Goal: Task Accomplishment & Management: Manage account settings

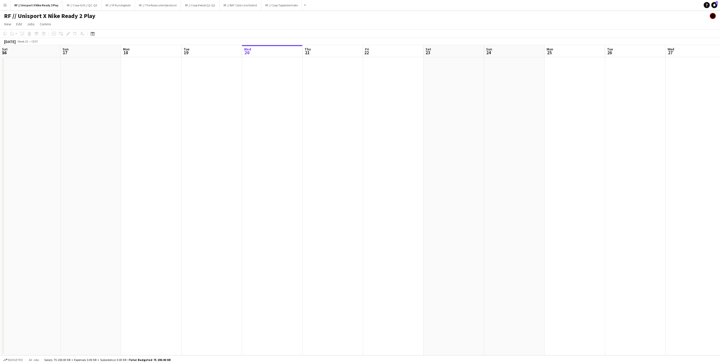
scroll to position [0, 121]
click at [567, 18] on div "RF // Unisport X Nike Ready 2 Play" at bounding box center [360, 15] width 720 height 10
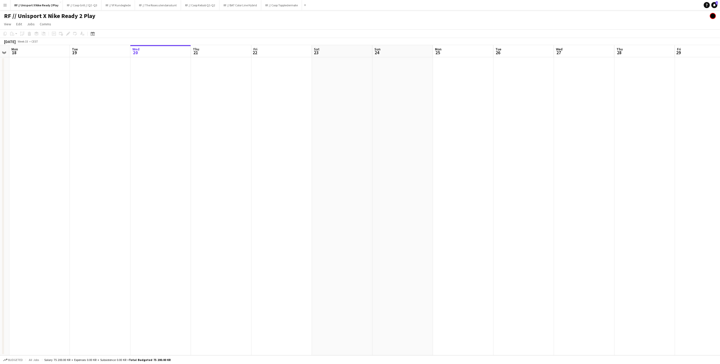
click at [353, 143] on app-calendar-viewport "Sat 16 Sun 17 Mon 18 Tue 19 Wed 20 Thu 21 Fri 22 Sat 23 Sun 24 Mon 25 Tue 26 We…" at bounding box center [360, 200] width 720 height 310
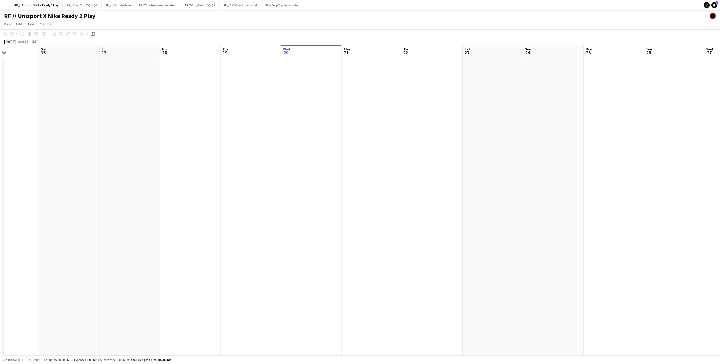
drag, startPoint x: 417, startPoint y: 144, endPoint x: 441, endPoint y: 147, distance: 24.1
click at [447, 146] on app-calendar-viewport "Wed 13 Thu 14 Fri 15 Sat 16 Sun 17 Mon 18 Tue 19 Wed 20 Thu 21 Fri 22 Sat 23 Su…" at bounding box center [360, 200] width 720 height 310
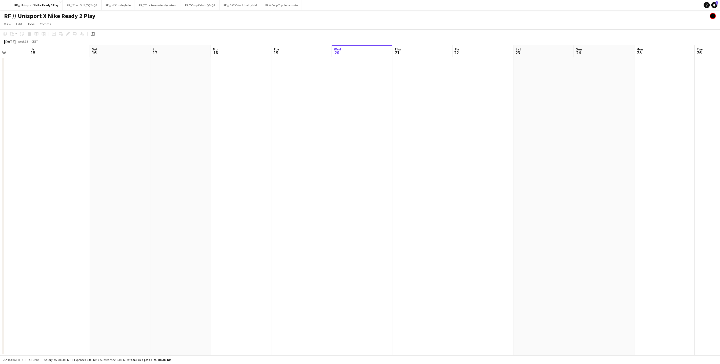
drag, startPoint x: 491, startPoint y: 141, endPoint x: 552, endPoint y: 142, distance: 61.0
click at [555, 141] on app-calendar-viewport "Tue 12 Wed 13 Thu 14 Fri 15 Sat 16 Sun 17 Mon 18 Tue 19 Wed 20 Thu 21 Fri 22 Sa…" at bounding box center [360, 200] width 720 height 310
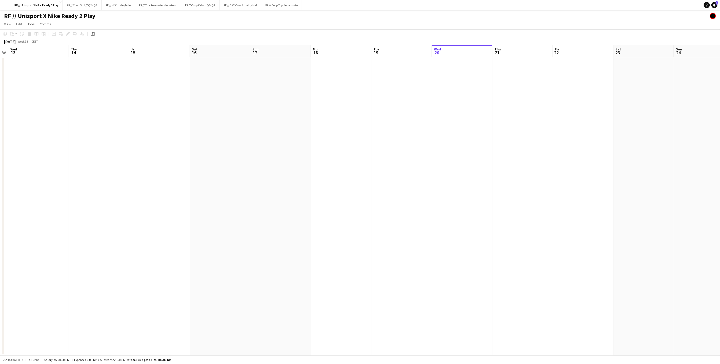
drag, startPoint x: 491, startPoint y: 151, endPoint x: 527, endPoint y: 156, distance: 36.3
click at [532, 155] on app-calendar-viewport "Mon 11 Tue 12 Wed 13 Thu 14 Fri 15 Sat 16 Sun 17 Mon 18 Tue 19 Wed 20 Thu 21 Fr…" at bounding box center [360, 200] width 720 height 310
drag, startPoint x: 534, startPoint y: 160, endPoint x: 563, endPoint y: 163, distance: 28.7
click at [564, 163] on app-calendar-viewport "Sat 9 Sun 10 Mon 11 Tue 12 Wed 13 Thu 14 Fri 15 Sat 16 Sun 17 Mon 18 Tue 19 Wed…" at bounding box center [360, 200] width 720 height 310
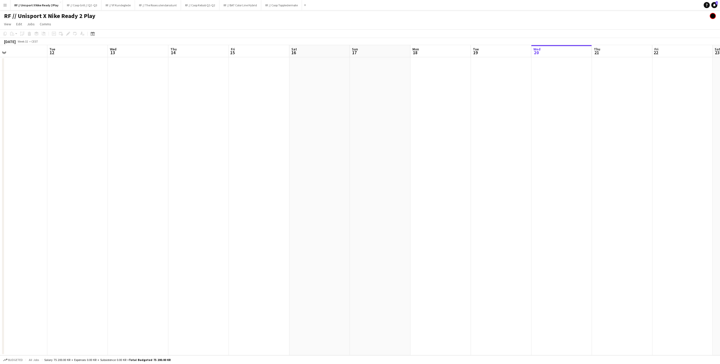
drag, startPoint x: 457, startPoint y: 165, endPoint x: 532, endPoint y: 162, distance: 75.0
click at [532, 162] on app-calendar-viewport "Sat 9 Sun 10 Mon 11 Tue 12 Wed 13 Thu 14 Fri 15 Sat 16 Sun 17 Mon 18 Tue 19 Wed…" at bounding box center [360, 200] width 720 height 310
drag, startPoint x: 414, startPoint y: 155, endPoint x: 422, endPoint y: 160, distance: 9.7
click at [446, 157] on app-calendar-viewport "Tue 5 Wed 6 Thu 7 Fri 8 Sat 9 Sun 10 Mon 11 Tue 12 Wed 13 Thu 14 Fri 15 Sat 16 …" at bounding box center [360, 200] width 720 height 310
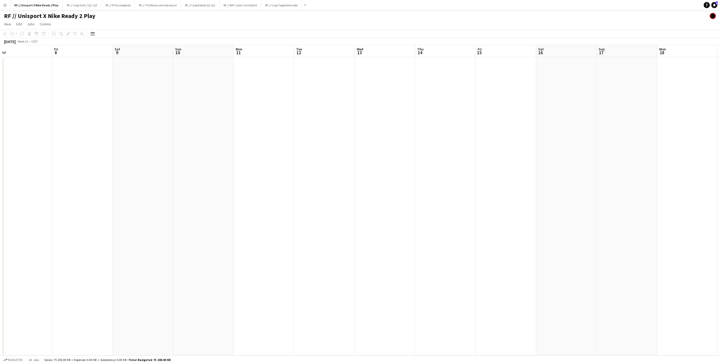
scroll to position [0, 147]
drag, startPoint x: 433, startPoint y: 139, endPoint x: 359, endPoint y: 138, distance: 73.7
click at [359, 138] on app-calendar-viewport "Tue 5 Wed 6 Thu 7 Fri 8 Sat 9 Sun 10 Mon 11 Tue 12 Wed 13 Thu 14 Fri 15 Sat 16 …" at bounding box center [360, 200] width 720 height 310
drag, startPoint x: 518, startPoint y: 146, endPoint x: 325, endPoint y: 155, distance: 193.4
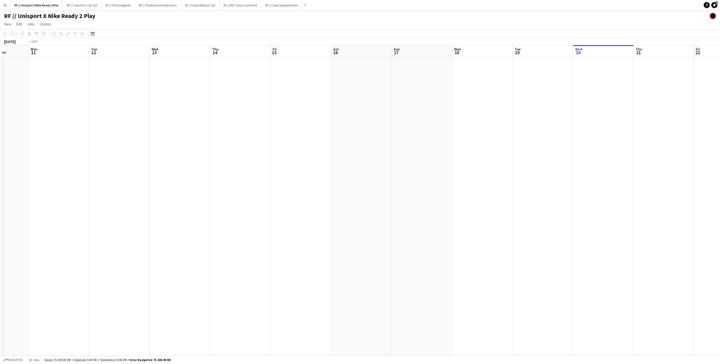
click at [327, 154] on app-calendar-viewport "Fri 8 Sat 9 Sun 10 Mon 11 Tue 12 Wed 13 Thu 14 Fri 15 Sat 16 Sun 17 Mon 18 Tue …" at bounding box center [360, 200] width 720 height 310
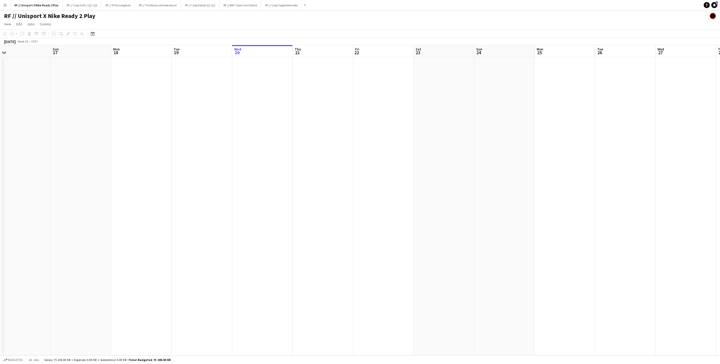
scroll to position [0, 193]
drag, startPoint x: 464, startPoint y: 135, endPoint x: 208, endPoint y: 122, distance: 256.8
click at [208, 122] on app-calendar-viewport "Wed 13 Thu 14 Fri 15 Sat 16 Sun 17 Mon 18 Tue 19 Wed 20 Thu 21 Fri 22 Sat 23 Su…" at bounding box center [360, 200] width 720 height 310
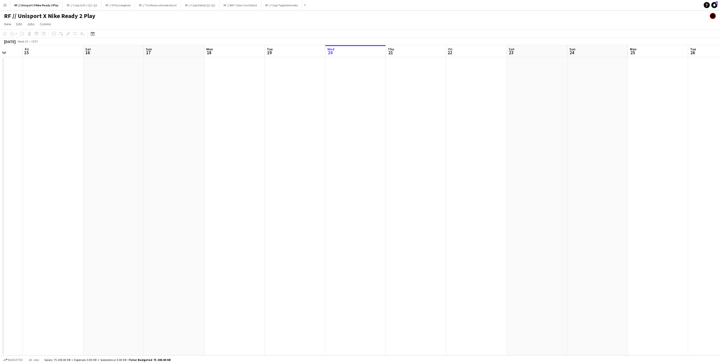
drag, startPoint x: 328, startPoint y: 117, endPoint x: 422, endPoint y: 121, distance: 94.5
click at [422, 121] on app-calendar-viewport "Tue 12 Wed 13 Thu 14 Fri 15 Sat 16 Sun 17 Mon 18 Tue 19 Wed 20 Thu 21 Fri 22 Sa…" at bounding box center [360, 200] width 720 height 310
drag, startPoint x: 431, startPoint y: 121, endPoint x: 461, endPoint y: 122, distance: 29.9
click at [460, 121] on app-calendar-viewport "Tue 12 Wed 13 Thu 14 Fri 15 Sat 16 Sun 17 Mon 18 Tue 19 Wed 20 Thu 21 Fri 22 Sa…" at bounding box center [360, 200] width 720 height 310
drag, startPoint x: 377, startPoint y: 127, endPoint x: 470, endPoint y: 124, distance: 93.2
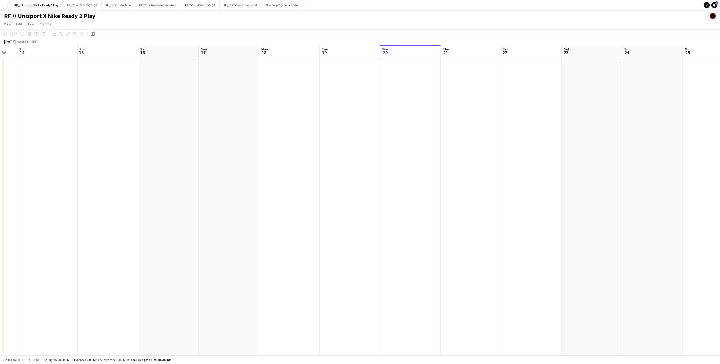
click at [470, 124] on app-calendar-viewport "Tue 12 Wed 13 Thu 14 Fri 15 Sat 16 Sun 17 Mon 18 Tue 19 Wed 20 Thu 21 Fri 22 Sa…" at bounding box center [360, 200] width 720 height 310
drag, startPoint x: 347, startPoint y: 125, endPoint x: 448, endPoint y: 129, distance: 101.1
click at [481, 123] on app-calendar-viewport "Fri 8 Sat 9 Sun 10 Mon 11 Tue 12 Wed 13 Thu 14 Fri 15 Sat 16 Sun 17 Mon 18 Tue …" at bounding box center [360, 200] width 720 height 310
drag, startPoint x: 472, startPoint y: 127, endPoint x: 455, endPoint y: 129, distance: 16.3
click at [472, 127] on app-calendar-viewport "Wed 6 Thu 7 Fri 8 Sat 9 Sun 10 Mon 11 Tue 12 Wed 13 Thu 14 Fri 15 Sat 16 Sun 17…" at bounding box center [360, 200] width 720 height 310
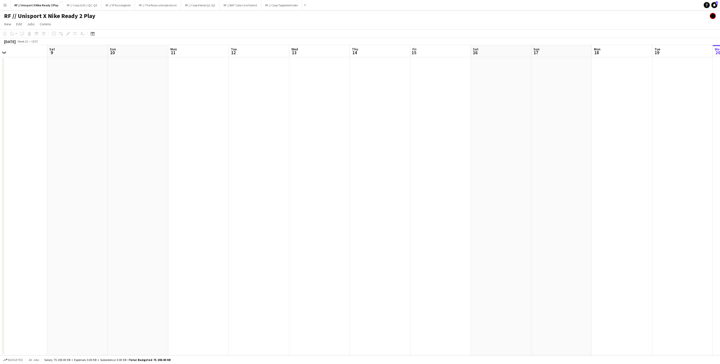
scroll to position [0, 149]
click at [484, 128] on app-calendar-viewport "Tue 5 Wed 6 Thu 7 Fri 8 Sat 9 Sun 10 Mon 11 Tue 12 Wed 13 Thu 14 Fri 15 Sat 16 …" at bounding box center [360, 200] width 720 height 310
drag, startPoint x: 370, startPoint y: 163, endPoint x: 330, endPoint y: 164, distance: 39.5
click at [330, 164] on app-calendar-viewport "Tue 5 Wed 6 Thu 7 Fri 8 Sat 9 Sun 10 Mon 11 Tue 12 Wed 13 Thu 14 Fri 15 Sat 16 …" at bounding box center [360, 200] width 720 height 310
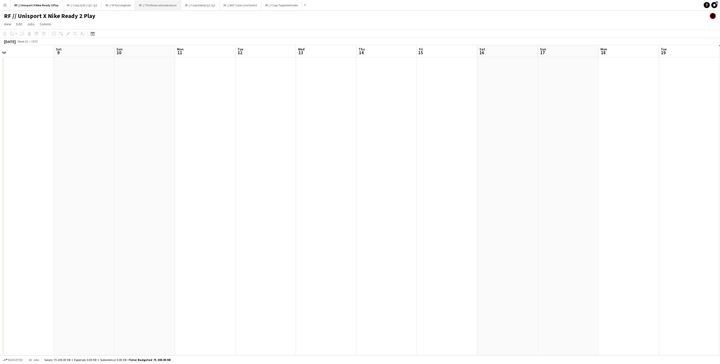
click at [153, 8] on button "RF // The Roses utendørsstunt Close" at bounding box center [158, 5] width 46 height 10
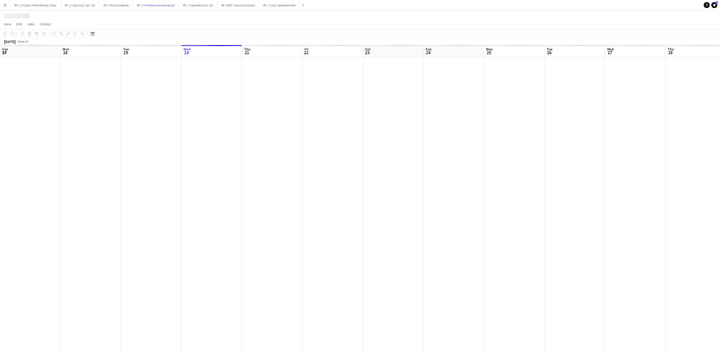
scroll to position [0, 121]
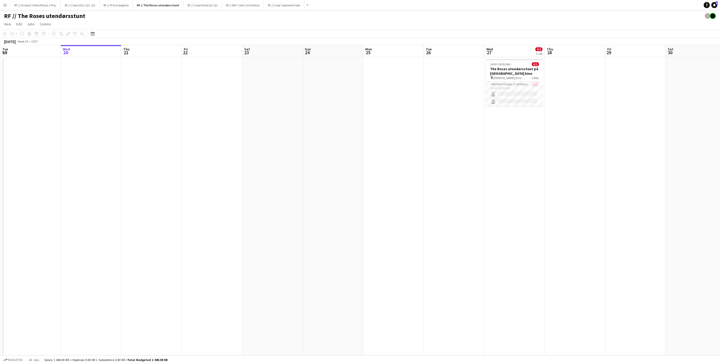
click at [590, 144] on app-date-cell at bounding box center [575, 206] width 61 height 298
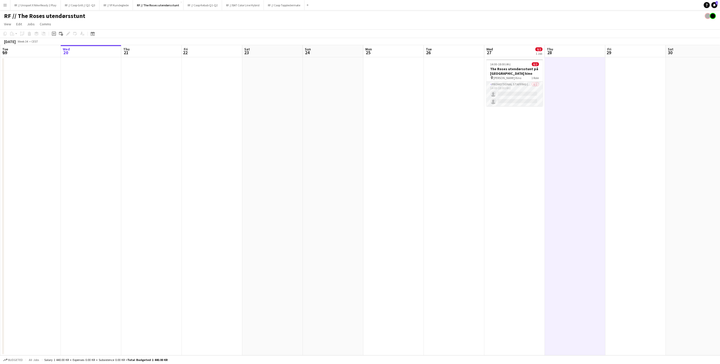
click at [505, 95] on app-card-role "Promotional Staffing (Brand Ambassadors) 0/2 14:00-18:00 (4h) single-neutral-ac…" at bounding box center [514, 94] width 57 height 25
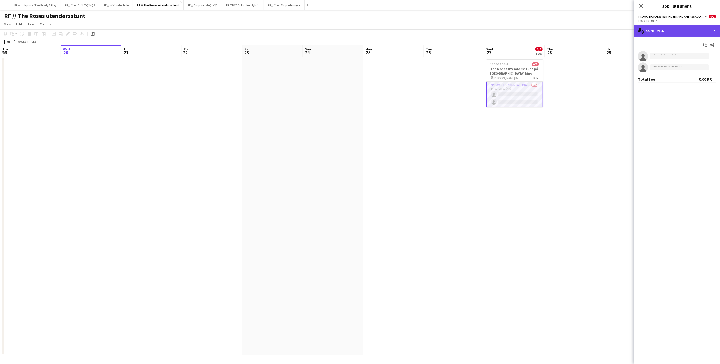
click at [709, 31] on div "single-neutral-actions-check-2 Confirmed" at bounding box center [677, 31] width 86 height 12
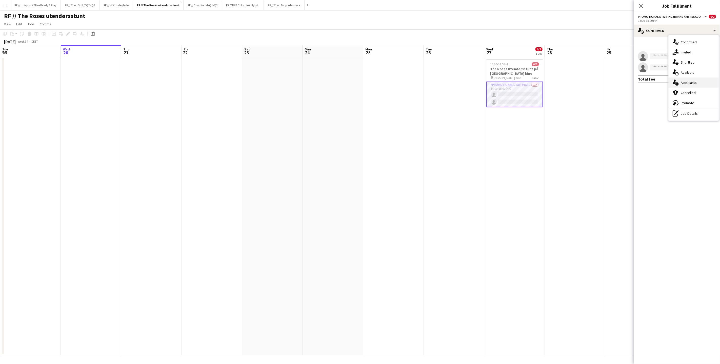
click at [688, 79] on div "single-neutral-actions-information Applicants" at bounding box center [694, 82] width 50 height 10
click at [670, 40] on div "Applicants Declined Unavailable No pending applicants" at bounding box center [677, 50] width 86 height 27
click at [681, 43] on span "Unavailable" at bounding box center [687, 44] width 19 height 4
click at [668, 44] on span "Declined" at bounding box center [667, 44] width 14 height 4
click at [651, 46] on span "Applicants" at bounding box center [647, 45] width 18 height 8
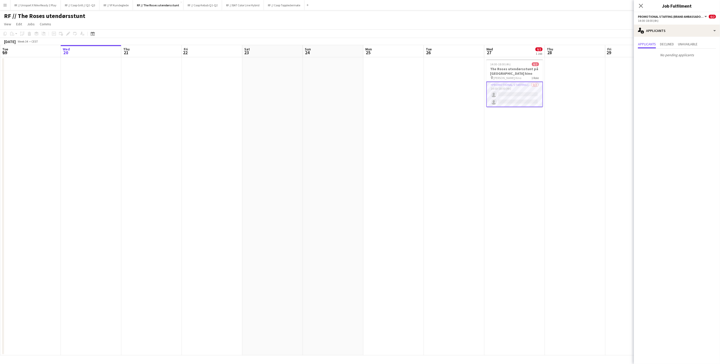
click at [264, 107] on app-date-cell at bounding box center [272, 206] width 61 height 298
